Goal: Find specific page/section: Find specific page/section

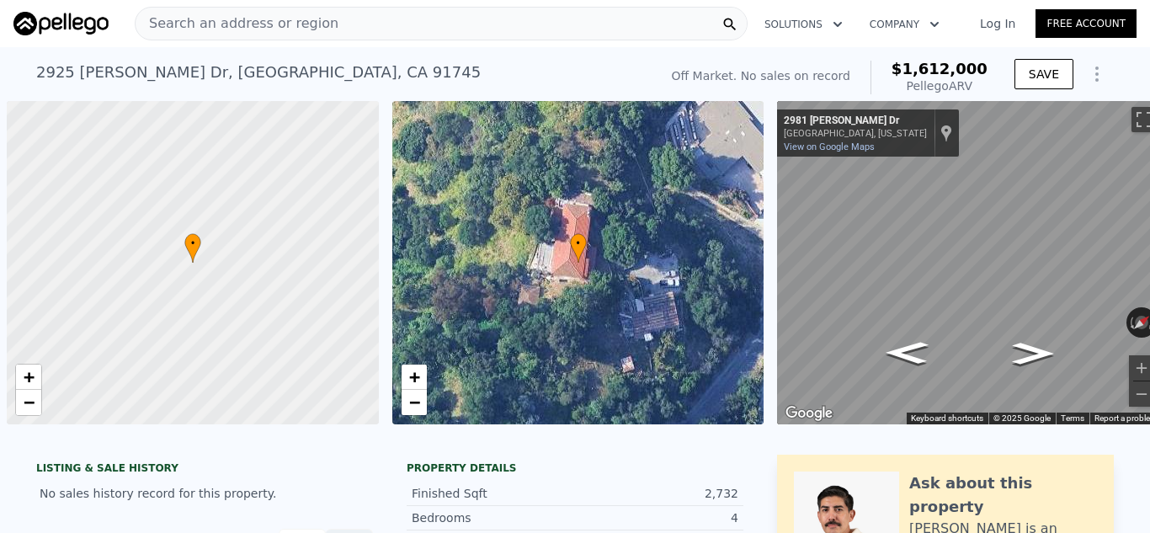
scroll to position [0, 7]
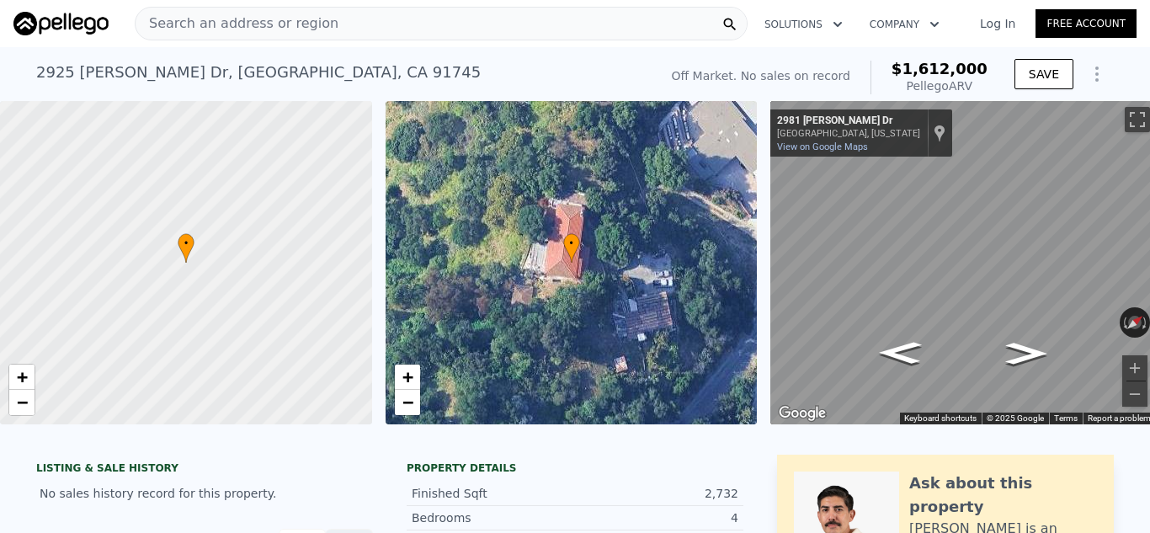
click at [496, 17] on div "Search an address or region" at bounding box center [441, 24] width 613 height 34
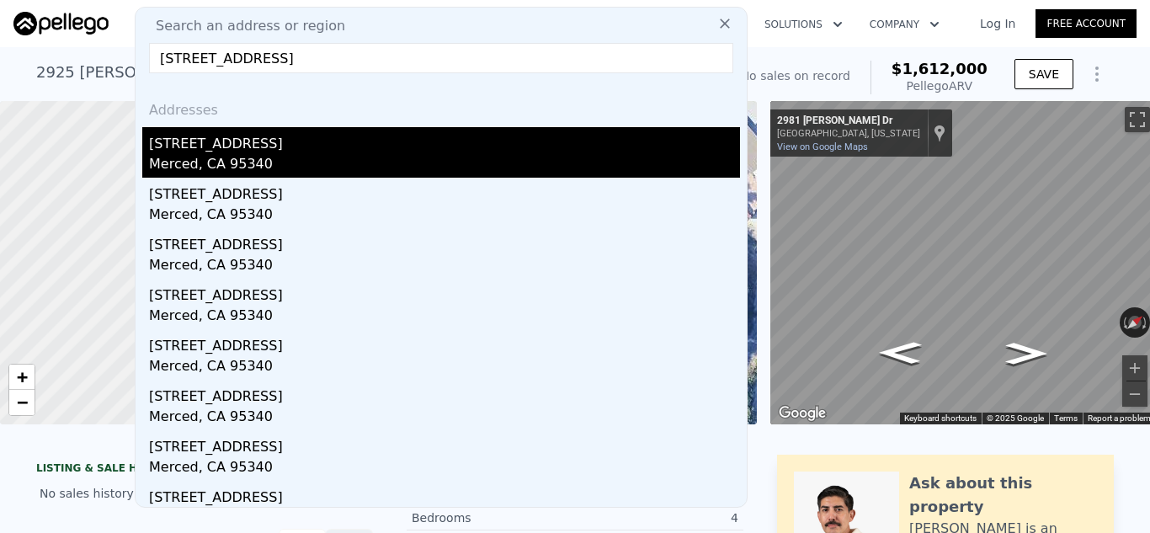
type input "[STREET_ADDRESS]"
click at [381, 141] on div "[STREET_ADDRESS]" at bounding box center [444, 140] width 591 height 27
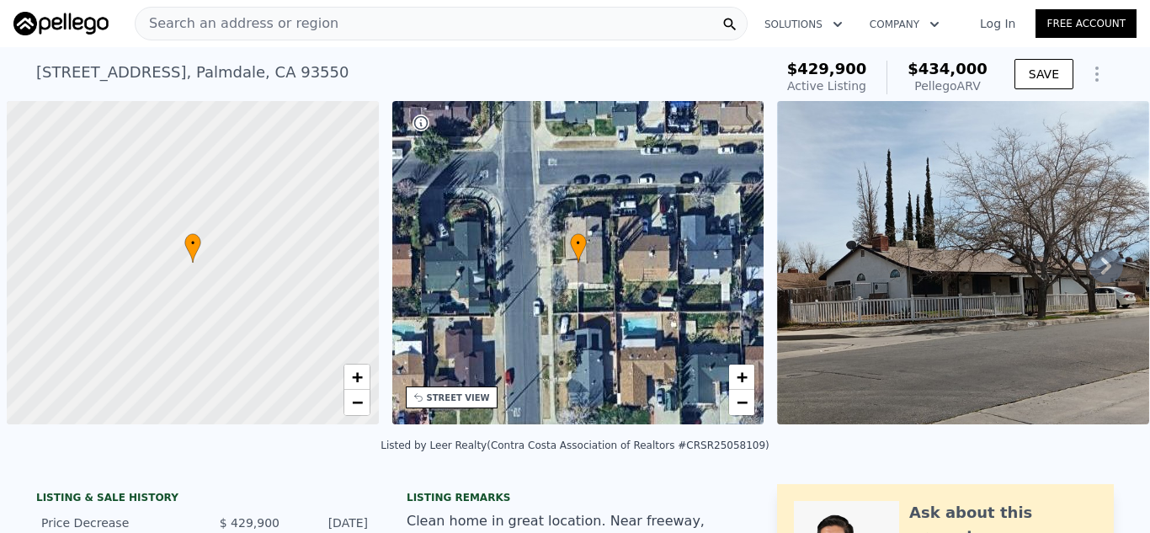
scroll to position [0, 7]
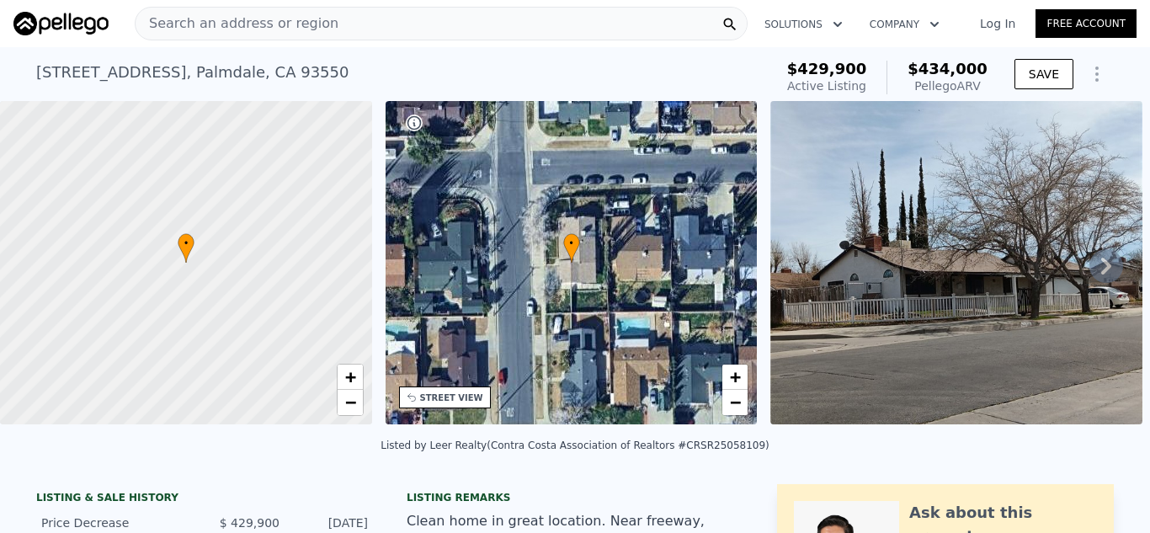
click at [555, 26] on div "Search an address or region" at bounding box center [441, 24] width 613 height 34
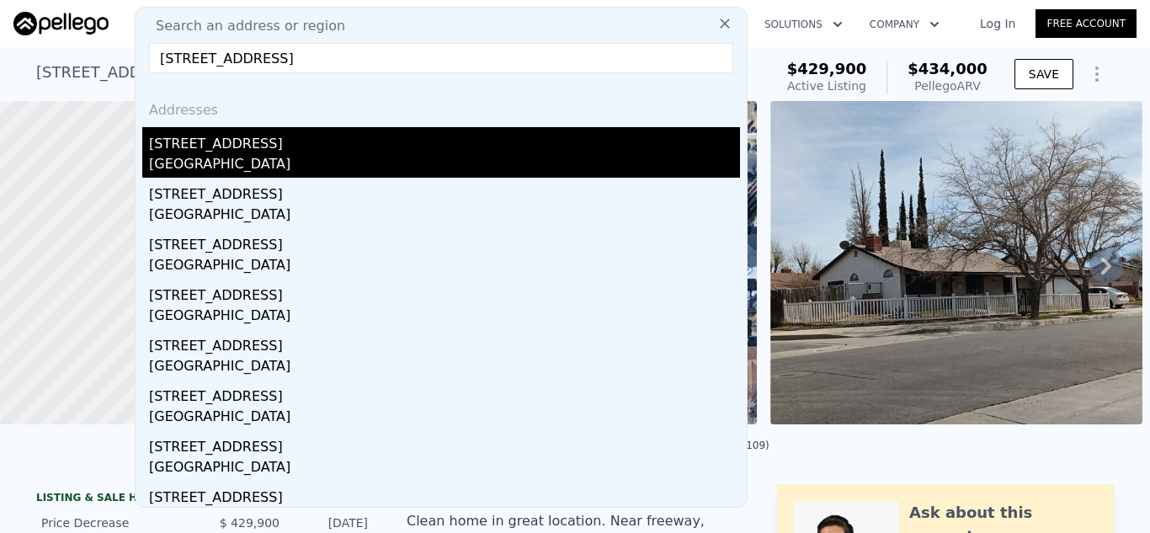
type input "242 E 92nd St, Los Angeles, CA"
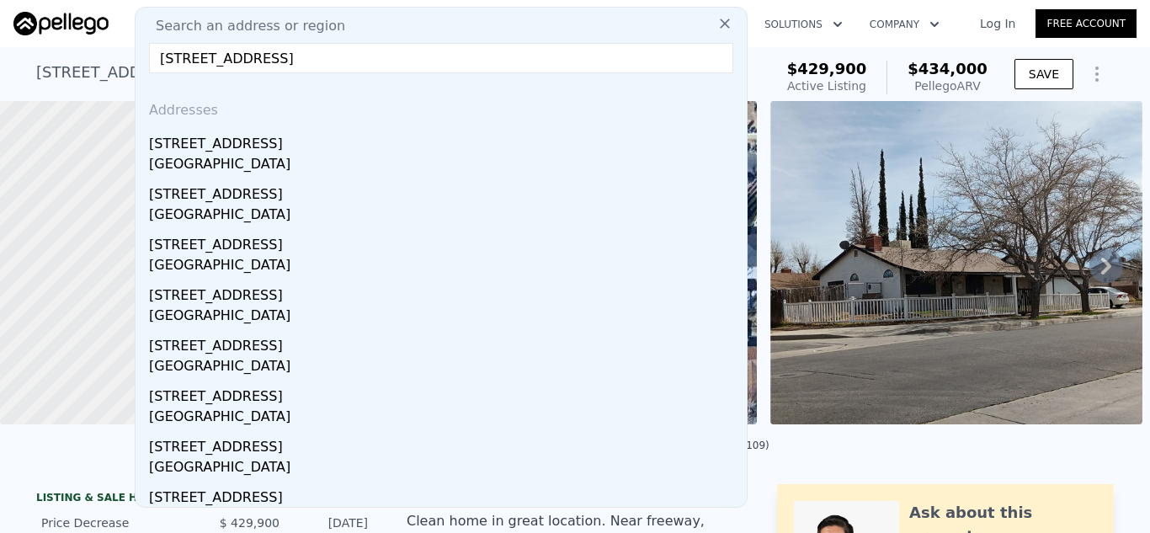
drag, startPoint x: 254, startPoint y: 149, endPoint x: 450, endPoint y: 171, distance: 196.6
click at [254, 150] on div "242 W 92nd St" at bounding box center [444, 140] width 591 height 27
